Goal: Navigation & Orientation: Find specific page/section

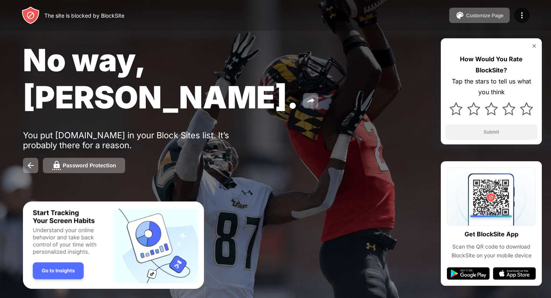
click at [519, 27] on div "The site is blocked by BlockSite Customize Page Edit Block List Redirect Custom…" at bounding box center [275, 15] width 551 height 31
